Goal: Complete application form: Complete application form

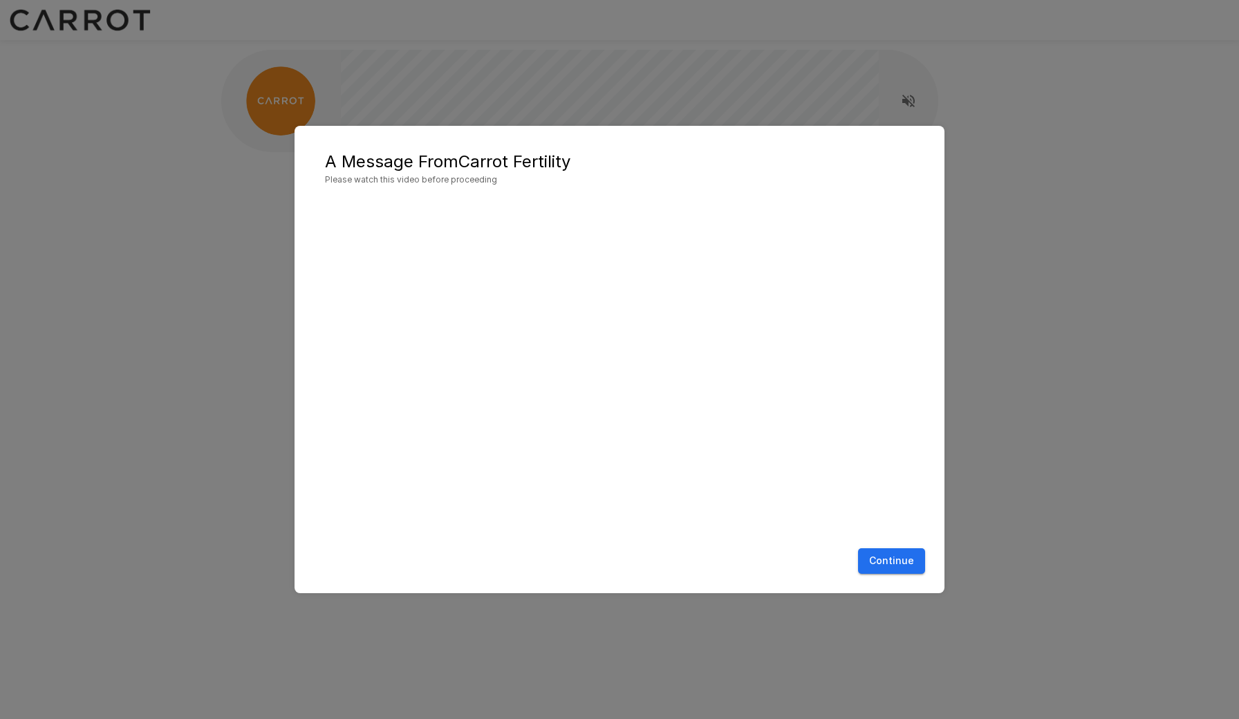
click at [908, 556] on button "Continue" at bounding box center [891, 561] width 67 height 26
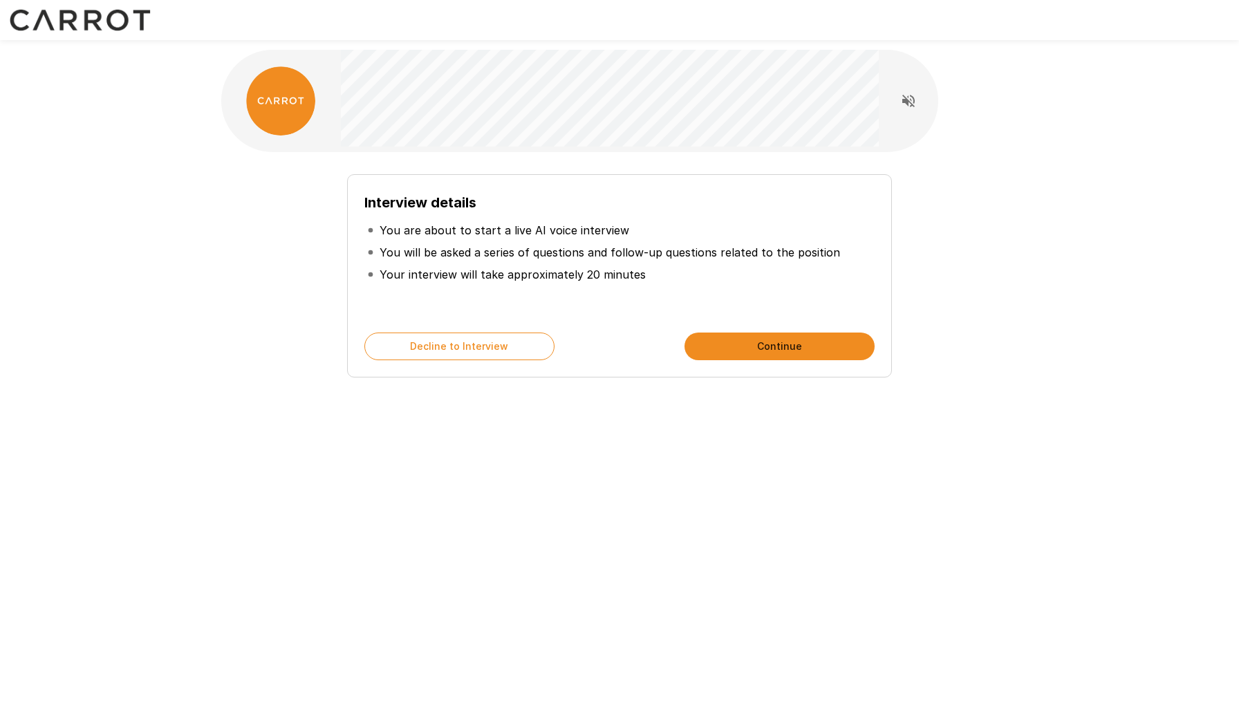
click at [1081, 274] on div "Interview details You are about to start a live AI voice interview You will be …" at bounding box center [619, 247] width 1239 height 494
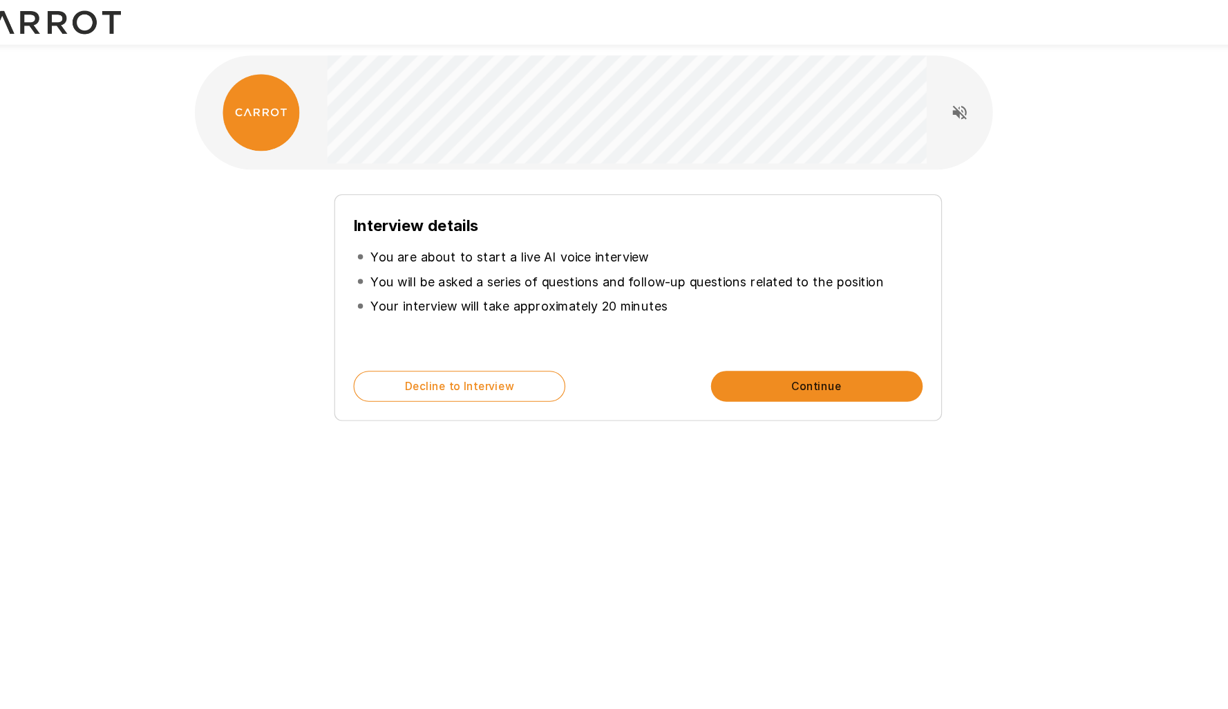
click at [712, 349] on button "Continue" at bounding box center [775, 347] width 190 height 28
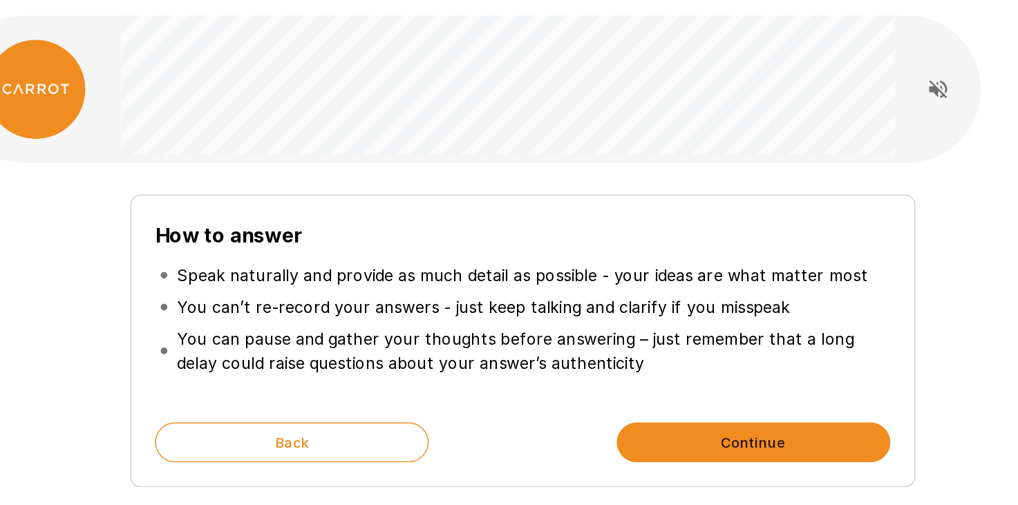
click at [581, 333] on button "Continue" at bounding box center [669, 347] width 190 height 28
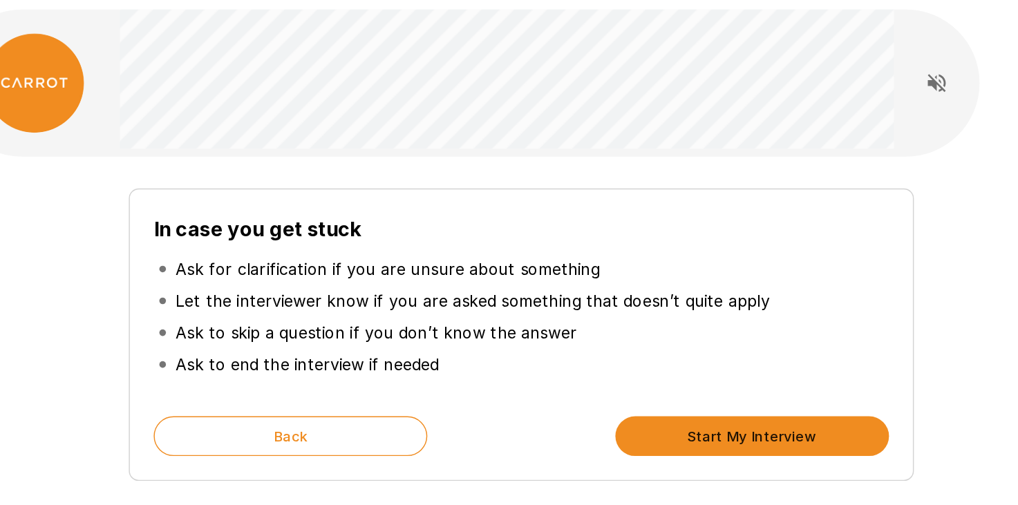
click at [574, 333] on button "Start My Interview" at bounding box center [669, 347] width 190 height 28
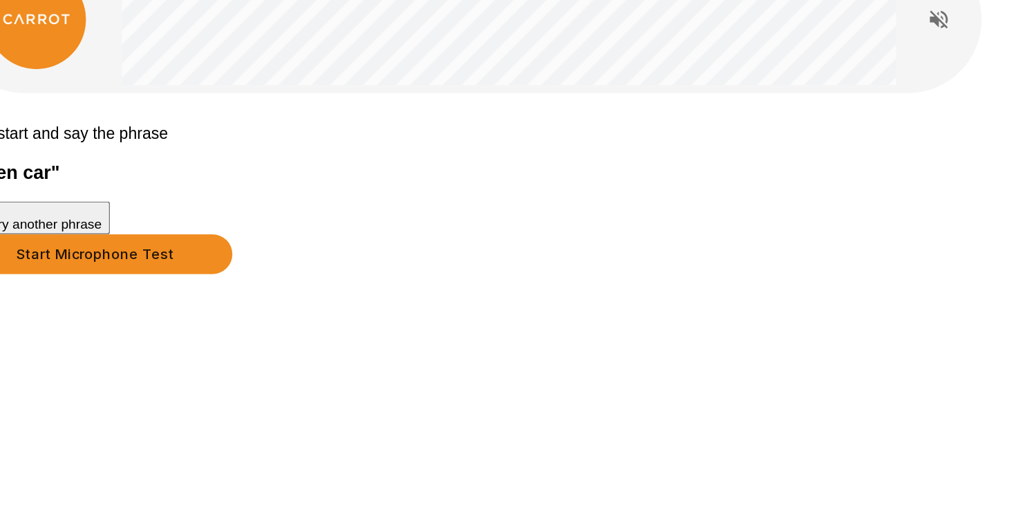
click at [307, 278] on button "Start Microphone Test" at bounding box center [212, 264] width 190 height 28
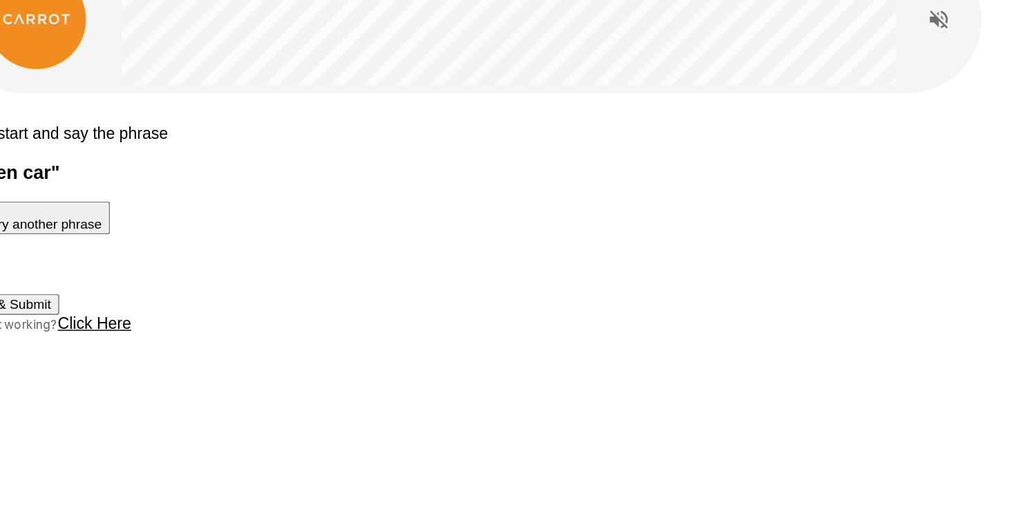
click at [187, 306] on button "Stop & Submit" at bounding box center [152, 299] width 70 height 15
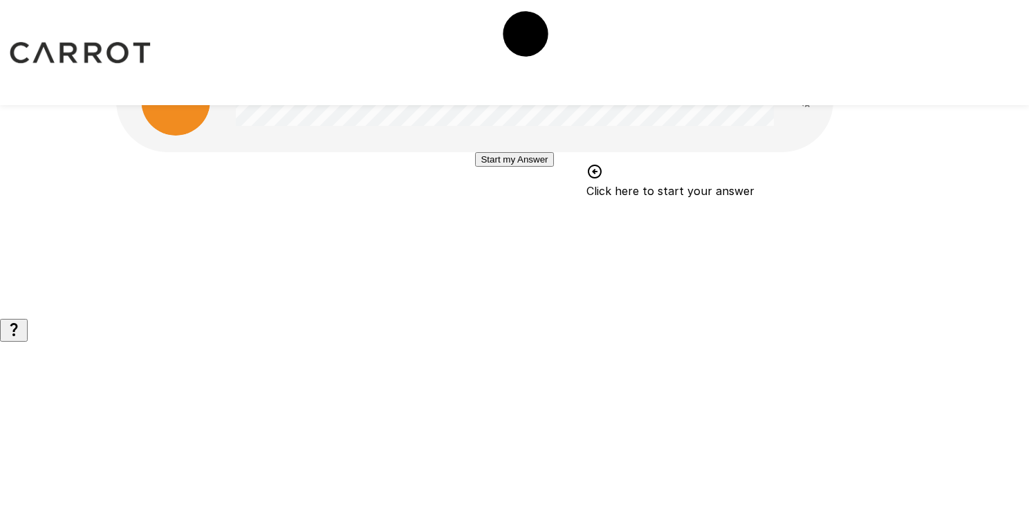
click at [18, 336] on icon "button" at bounding box center [14, 329] width 8 height 13
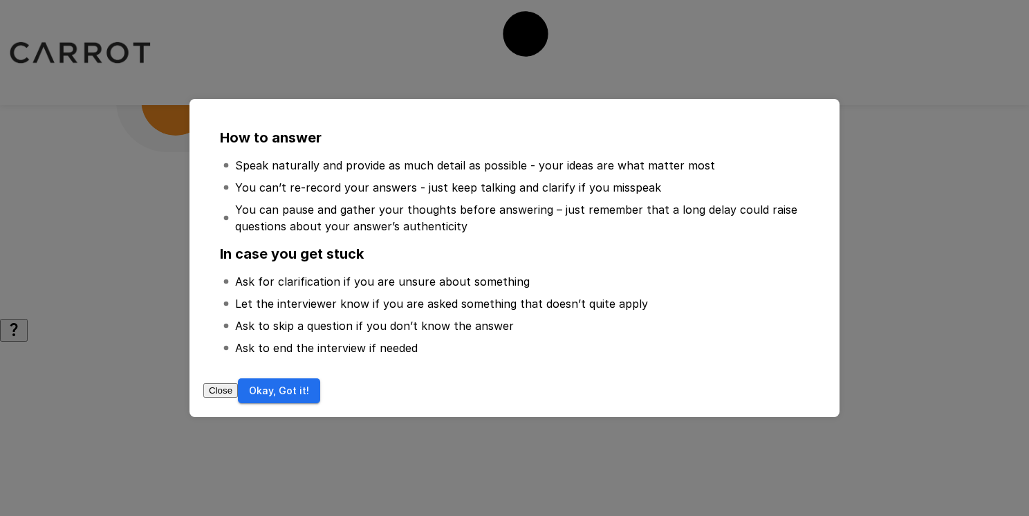
click at [320, 389] on button "Okay, Got it!" at bounding box center [279, 391] width 82 height 26
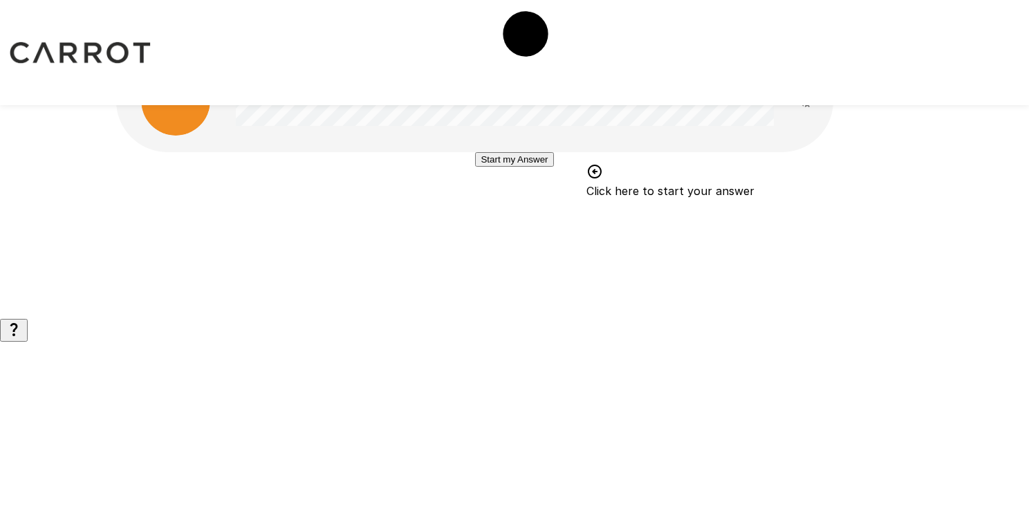
click at [525, 167] on button "Start my Answer" at bounding box center [514, 159] width 78 height 15
click at [498, 208] on button "Stop & Submit" at bounding box center [514, 201] width 70 height 15
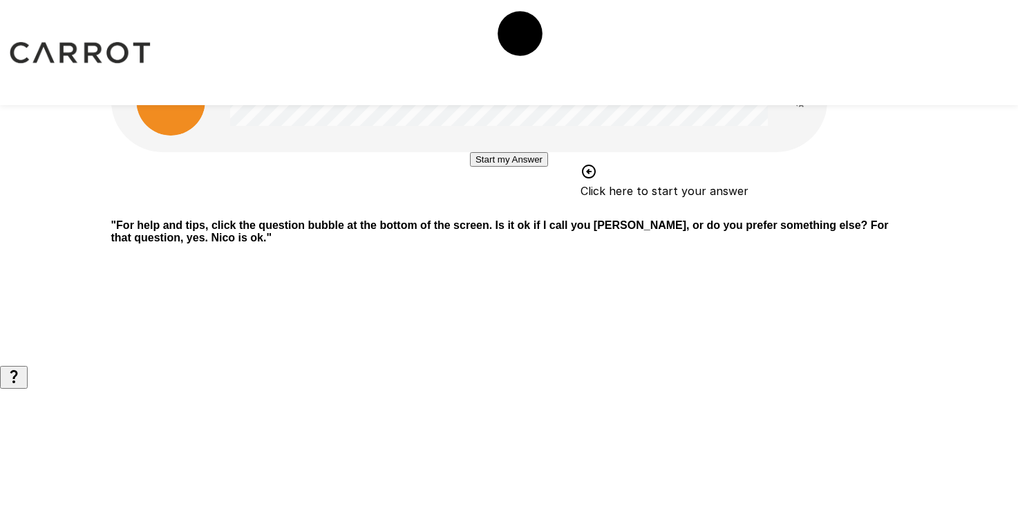
click at [505, 167] on button "Start my Answer" at bounding box center [509, 159] width 78 height 15
click at [527, 208] on button "Stop & Submit" at bounding box center [509, 201] width 70 height 15
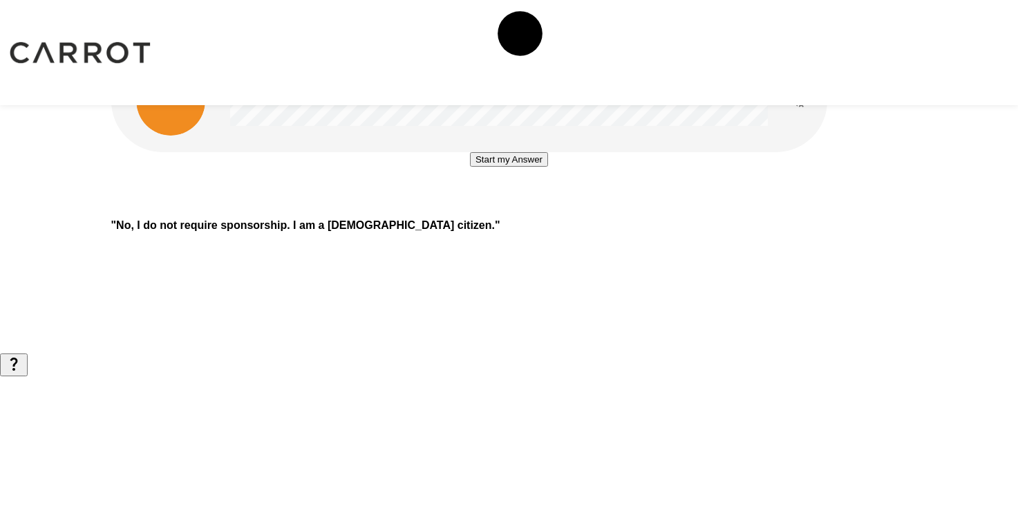
click at [470, 167] on button "Start my Answer" at bounding box center [509, 159] width 78 height 15
click at [474, 208] on button "Stop & Submit" at bounding box center [509, 201] width 70 height 15
click at [543, 167] on button "Start my Answer" at bounding box center [509, 159] width 78 height 15
click at [514, 208] on button "Stop & Submit" at bounding box center [509, 201] width 70 height 15
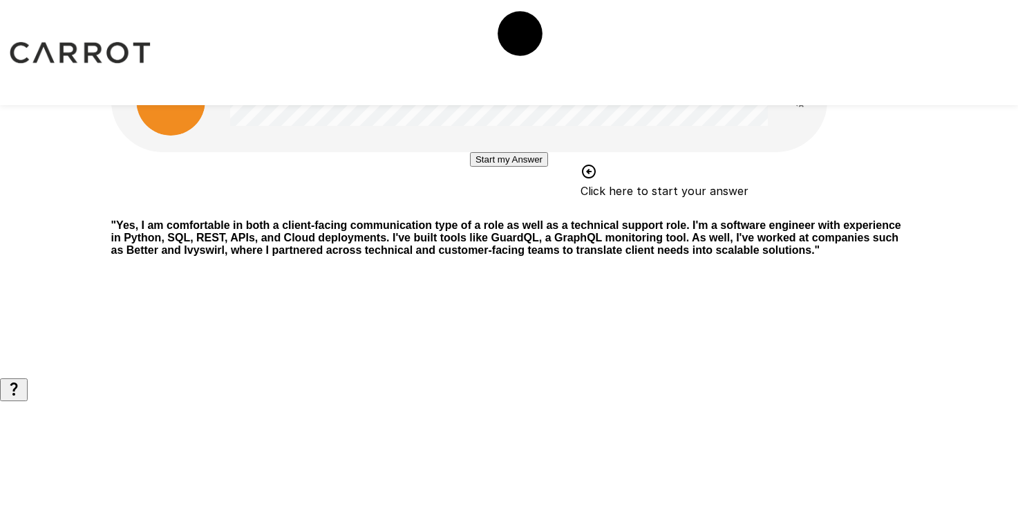
click at [229, 66] on div at bounding box center [469, 101] width 717 height 102
click at [519, 167] on button "Start my Answer" at bounding box center [509, 159] width 78 height 15
click at [501, 208] on button "Stop & Submit" at bounding box center [509, 201] width 70 height 15
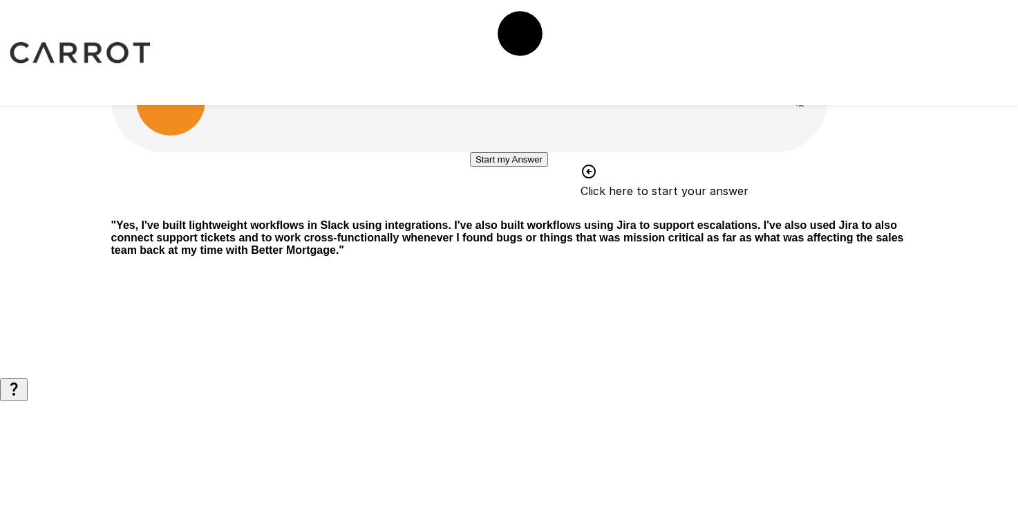
click at [525, 167] on button "Start my Answer" at bounding box center [509, 159] width 78 height 15
click at [518, 208] on button "Stop & Submit" at bounding box center [509, 201] width 70 height 15
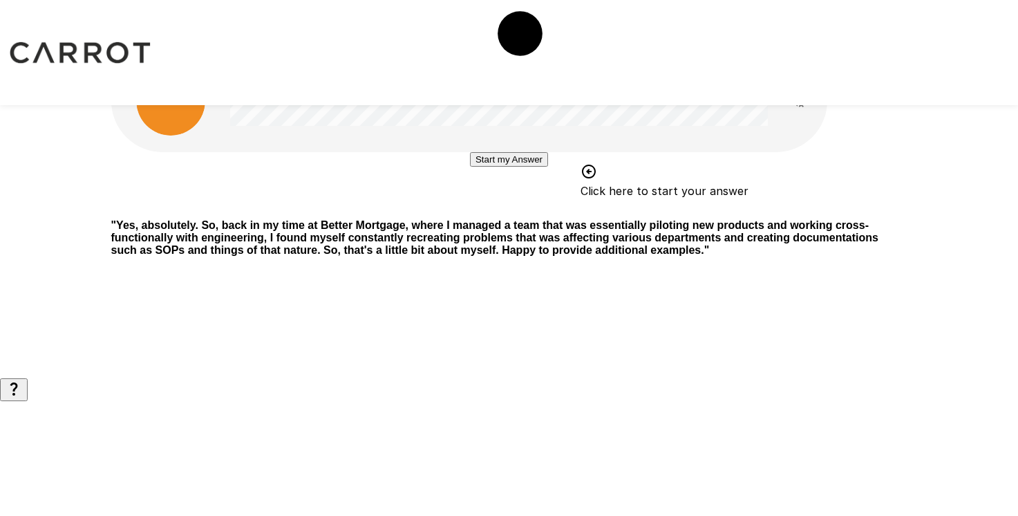
click at [474, 167] on button "Start my Answer" at bounding box center [509, 159] width 78 height 15
click at [474, 208] on button "Stop & Submit" at bounding box center [509, 201] width 70 height 15
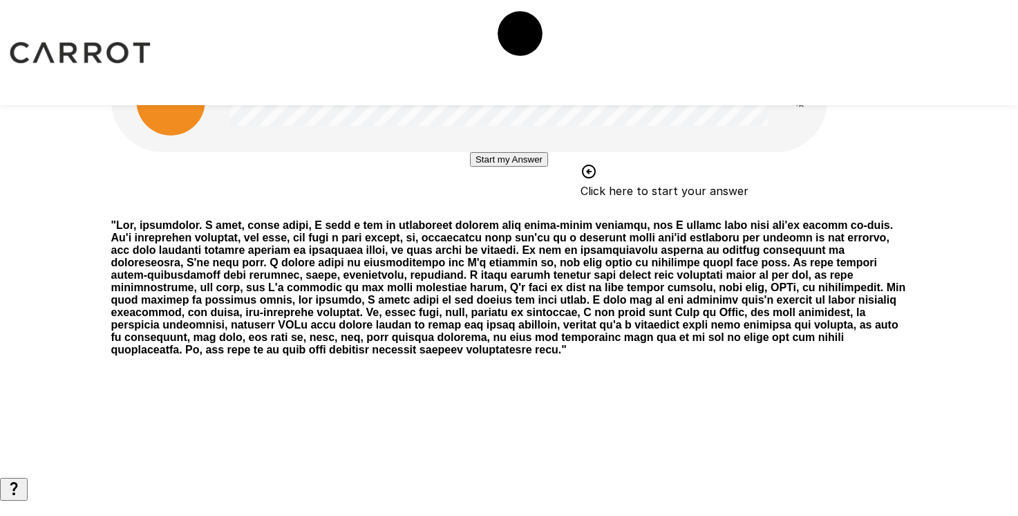
click at [501, 167] on button "Start my Answer" at bounding box center [509, 159] width 78 height 15
click at [517, 208] on button "Stop & Submit" at bounding box center [509, 201] width 70 height 15
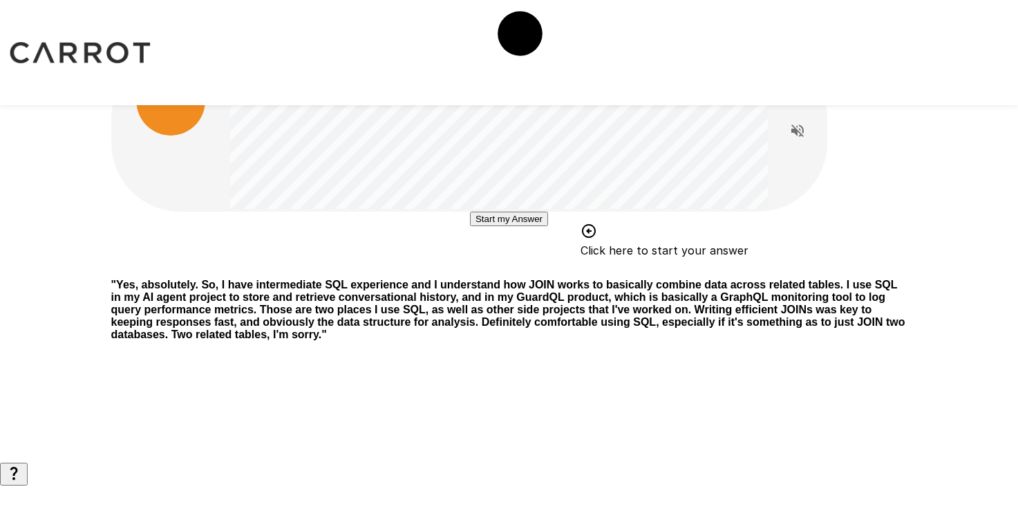
click at [527, 226] on button "Start my Answer" at bounding box center [509, 219] width 78 height 15
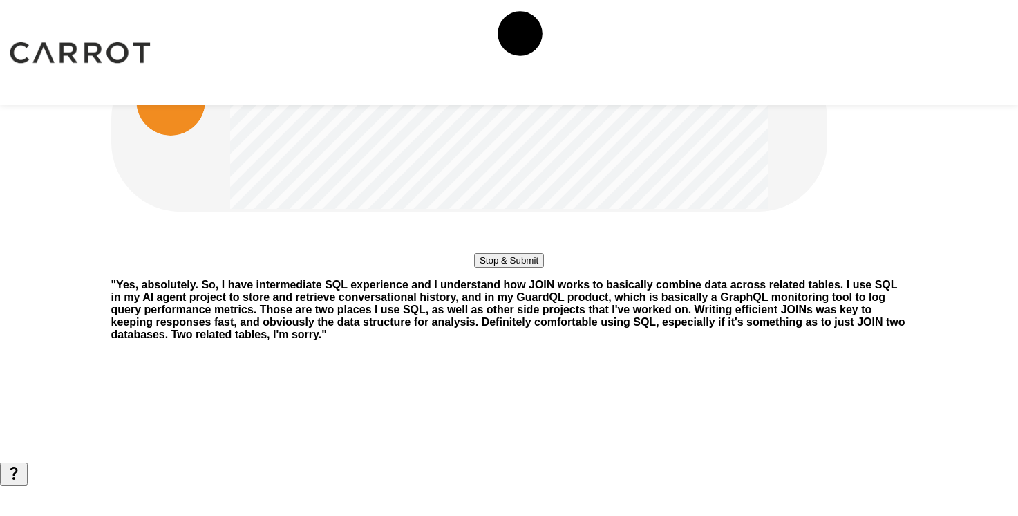
click at [474, 268] on button "Stop & Submit" at bounding box center [509, 260] width 70 height 15
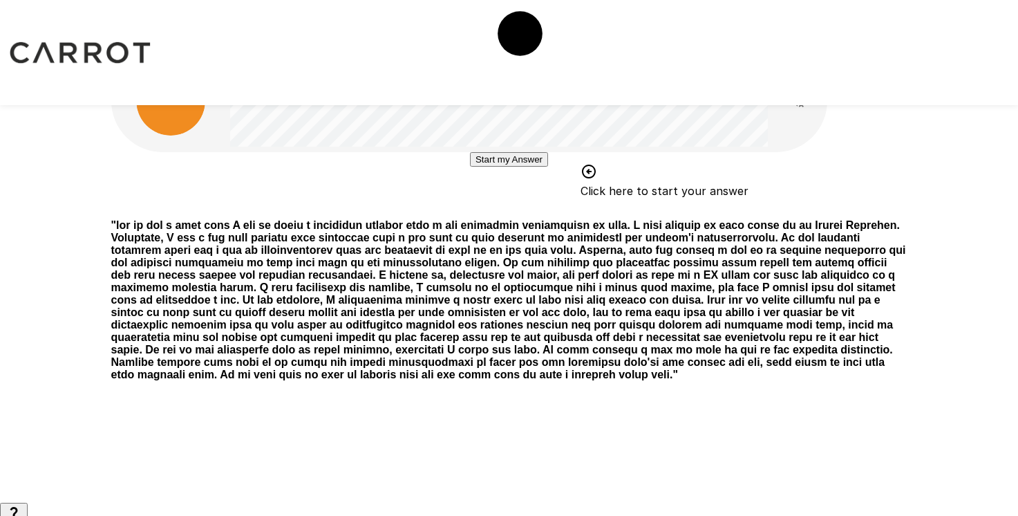
click at [542, 167] on button "Start my Answer" at bounding box center [509, 159] width 78 height 15
click at [489, 208] on button "Stop & Submit" at bounding box center [509, 201] width 70 height 15
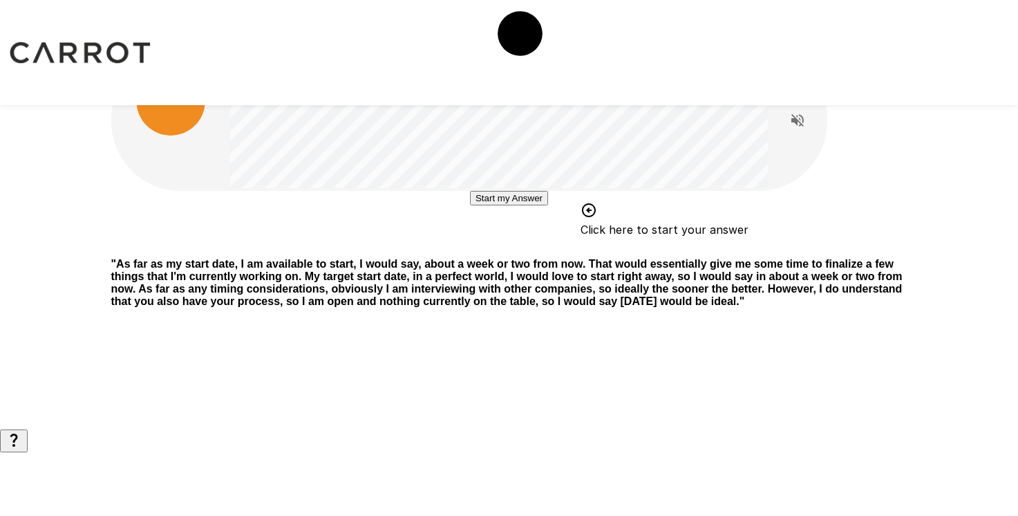
click at [548, 205] on button "Start my Answer" at bounding box center [509, 198] width 78 height 15
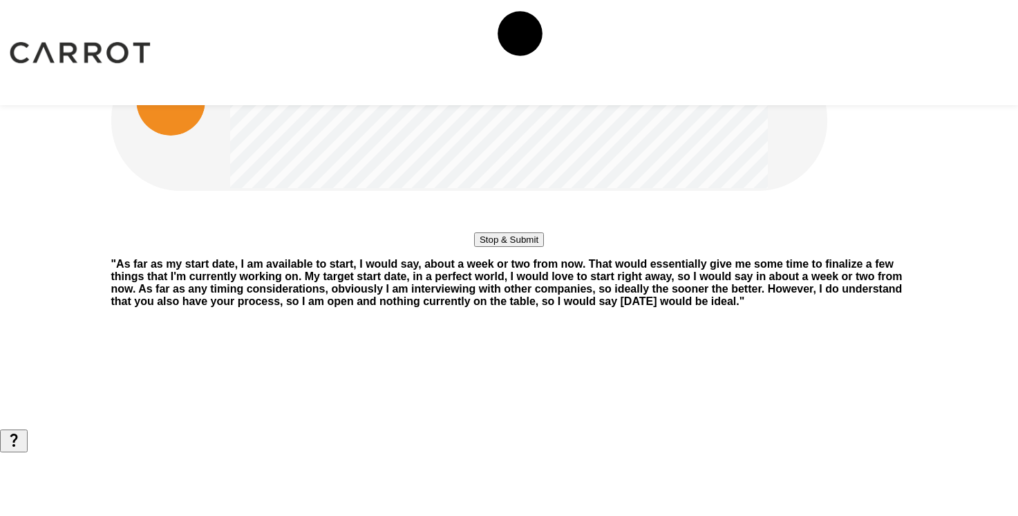
click at [532, 247] on button "Stop & Submit" at bounding box center [509, 239] width 70 height 15
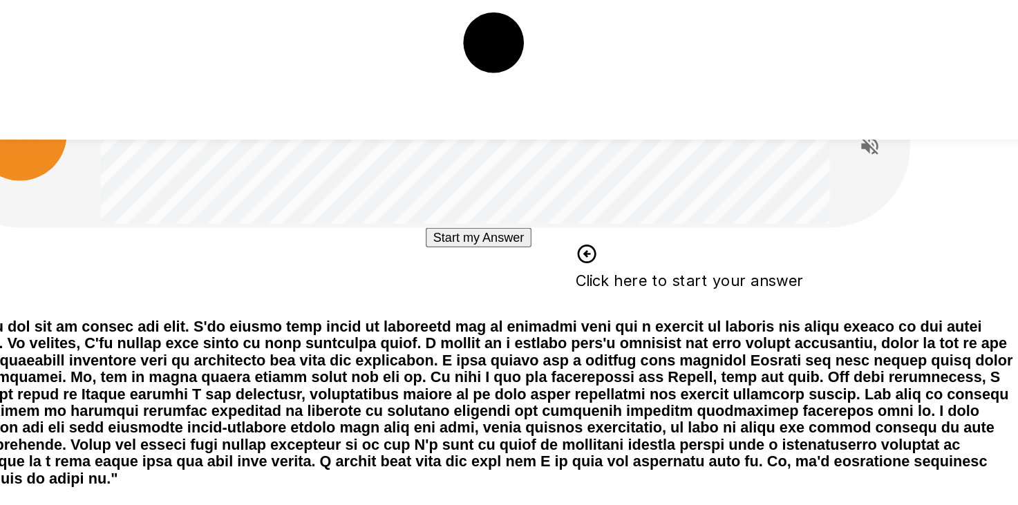
click at [470, 185] on button "Start my Answer" at bounding box center [509, 177] width 78 height 15
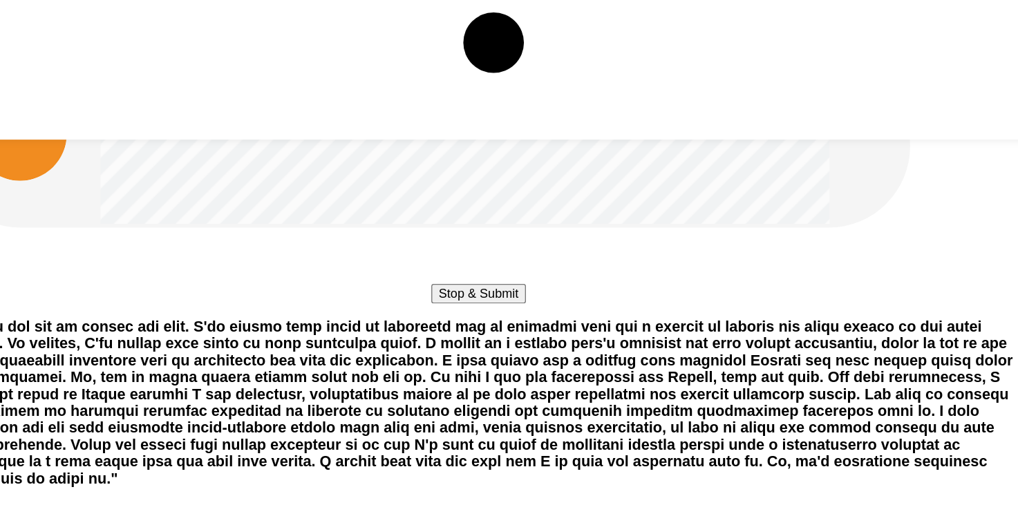
click at [474, 226] on button "Stop & Submit" at bounding box center [509, 219] width 70 height 15
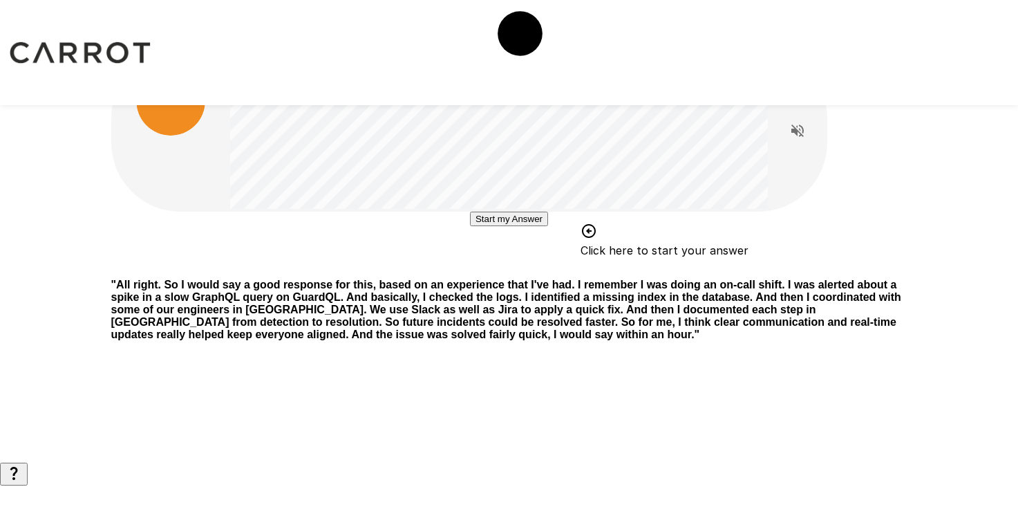
click at [470, 226] on button "Start my Answer" at bounding box center [509, 219] width 78 height 15
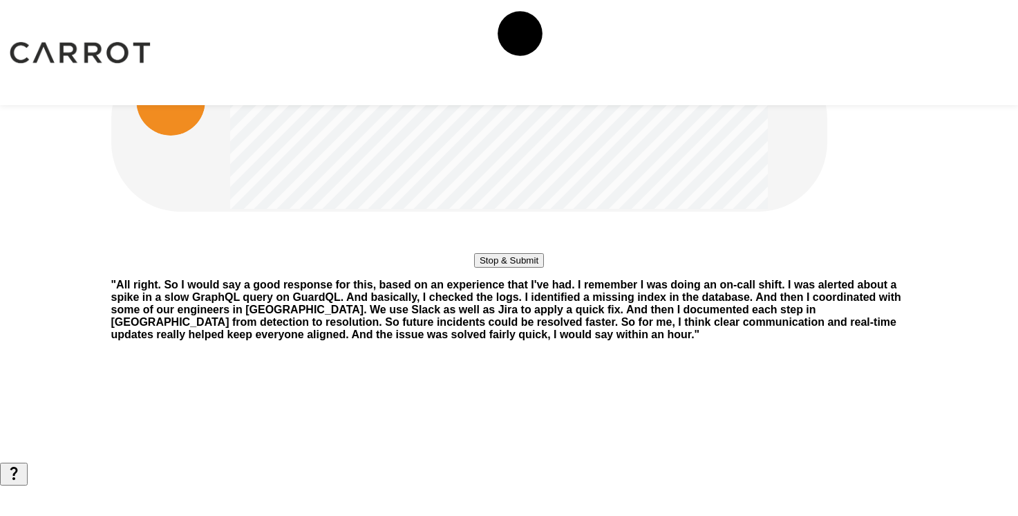
click at [478, 268] on button "Stop & Submit" at bounding box center [509, 260] width 70 height 15
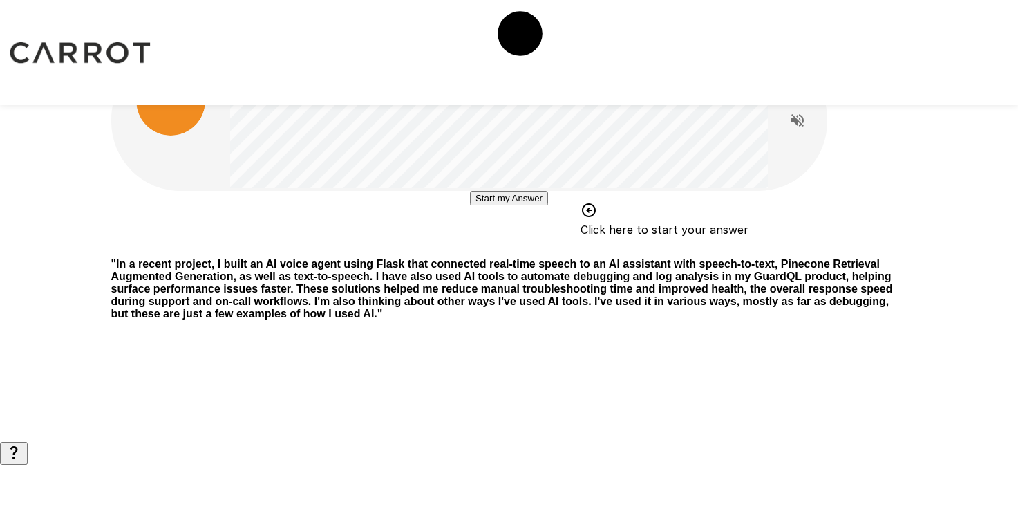
click at [509, 205] on button "Start my Answer" at bounding box center [509, 198] width 78 height 15
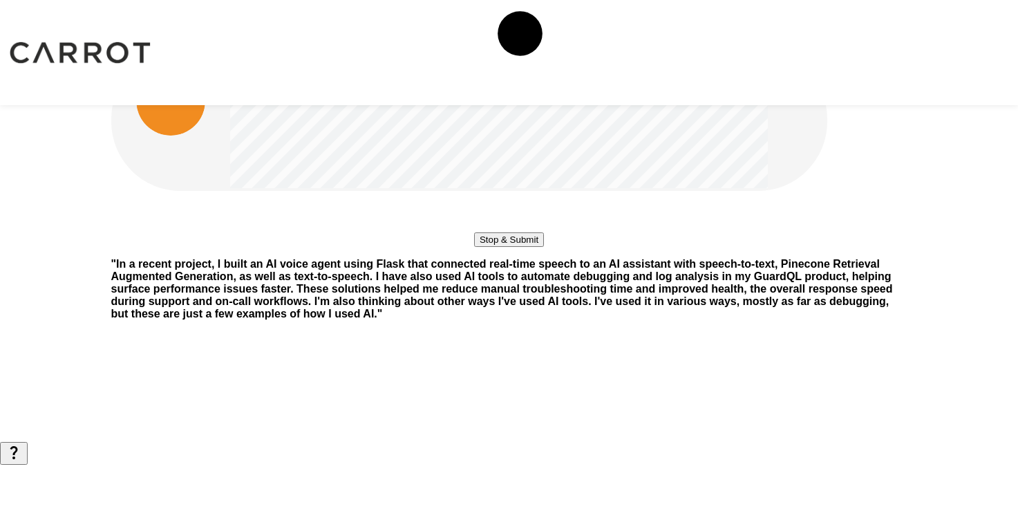
click at [478, 247] on button "Stop & Submit" at bounding box center [509, 239] width 70 height 15
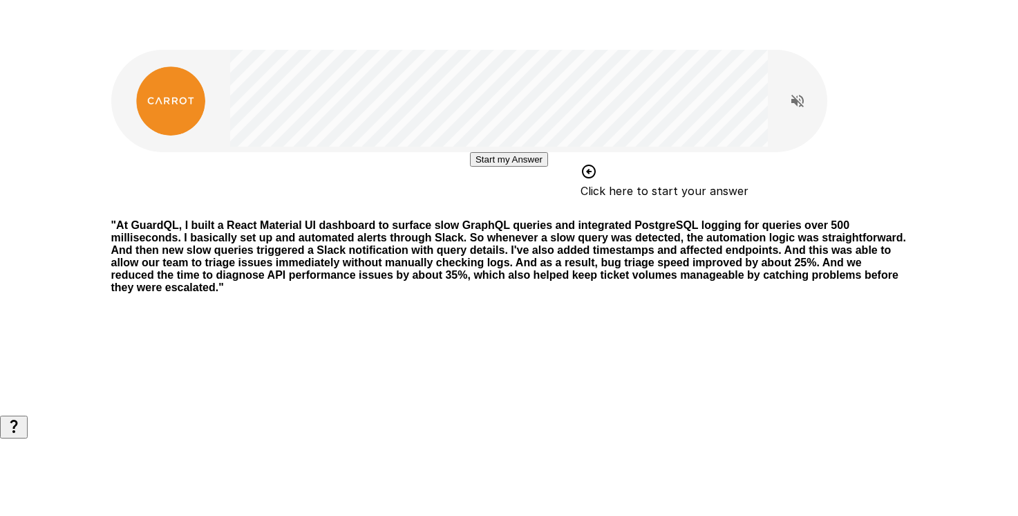
scroll to position [72, 0]
click at [485, 167] on button "Start my Answer" at bounding box center [509, 159] width 78 height 15
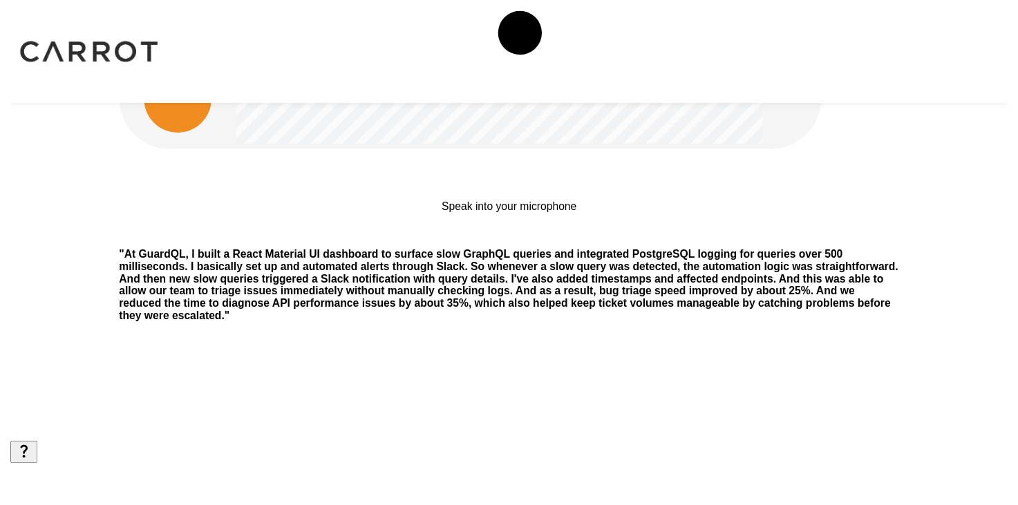
scroll to position [0, 0]
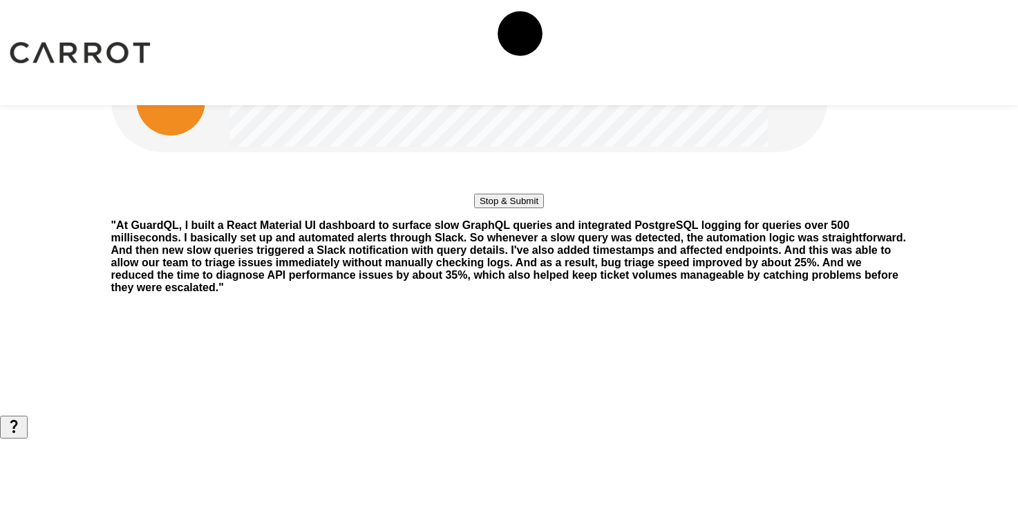
click at [483, 208] on button "Stop & Submit" at bounding box center [509, 201] width 70 height 15
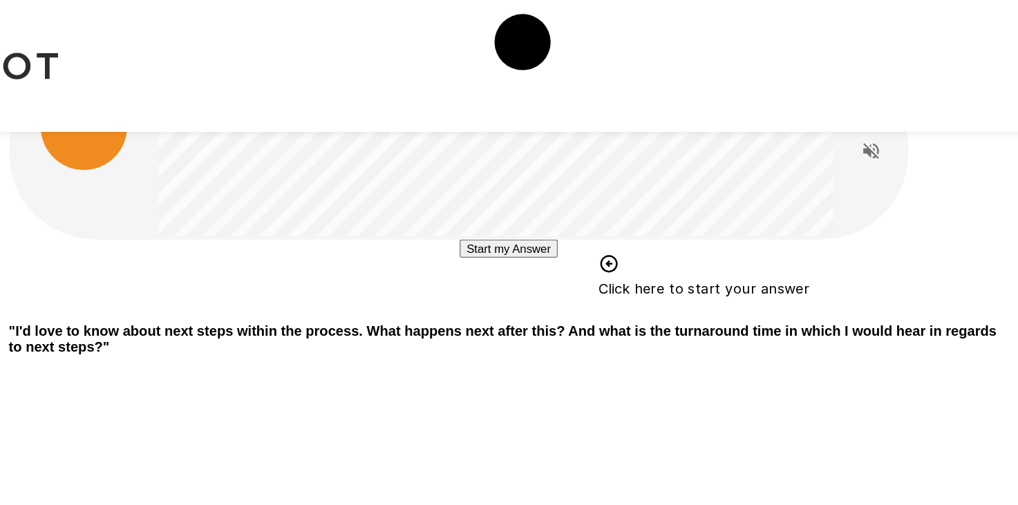
click at [470, 205] on button "Start my Answer" at bounding box center [509, 198] width 78 height 15
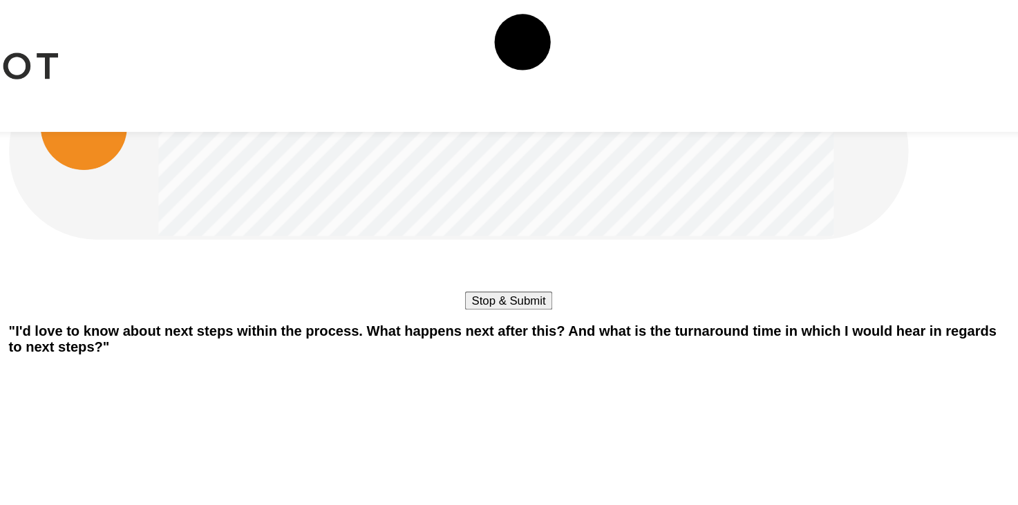
click at [474, 247] on button "Stop & Submit" at bounding box center [509, 239] width 70 height 15
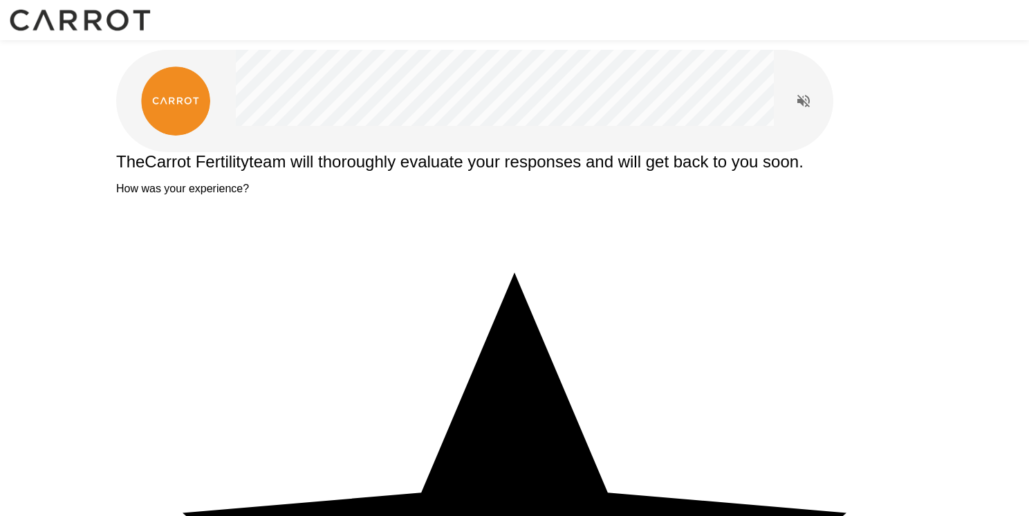
drag, startPoint x: 506, startPoint y: 301, endPoint x: 484, endPoint y: 300, distance: 22.1
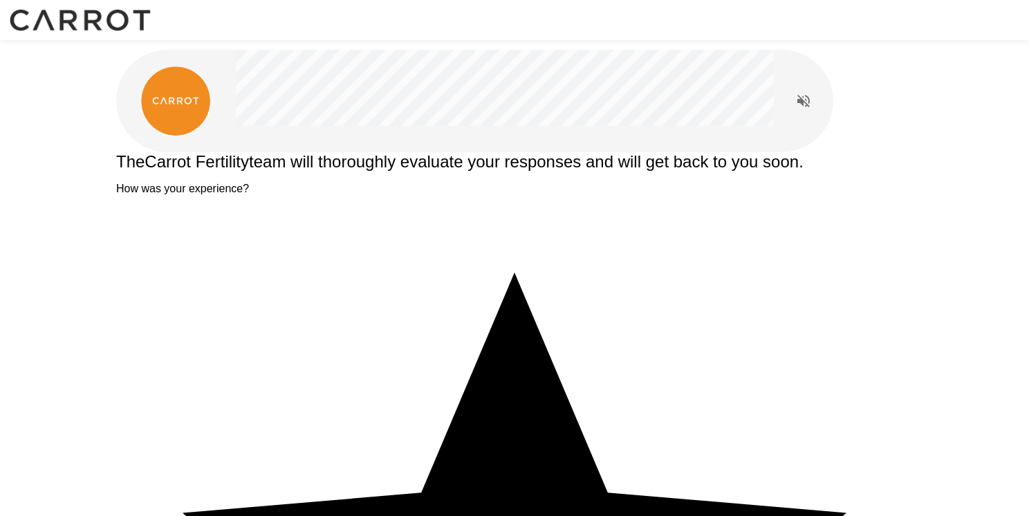
type textarea "**********"
